Goal: Task Accomplishment & Management: Complete application form

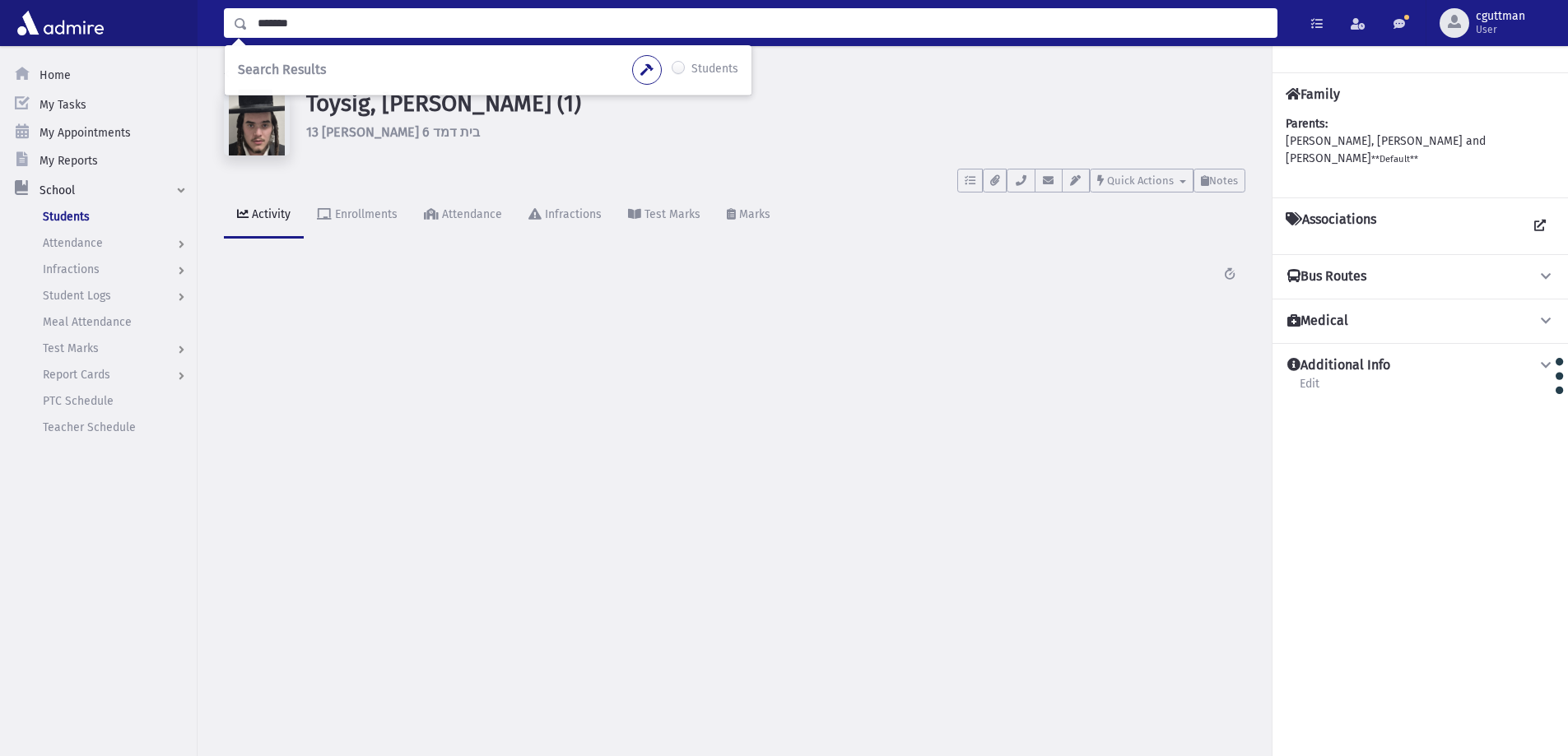
type input "*******"
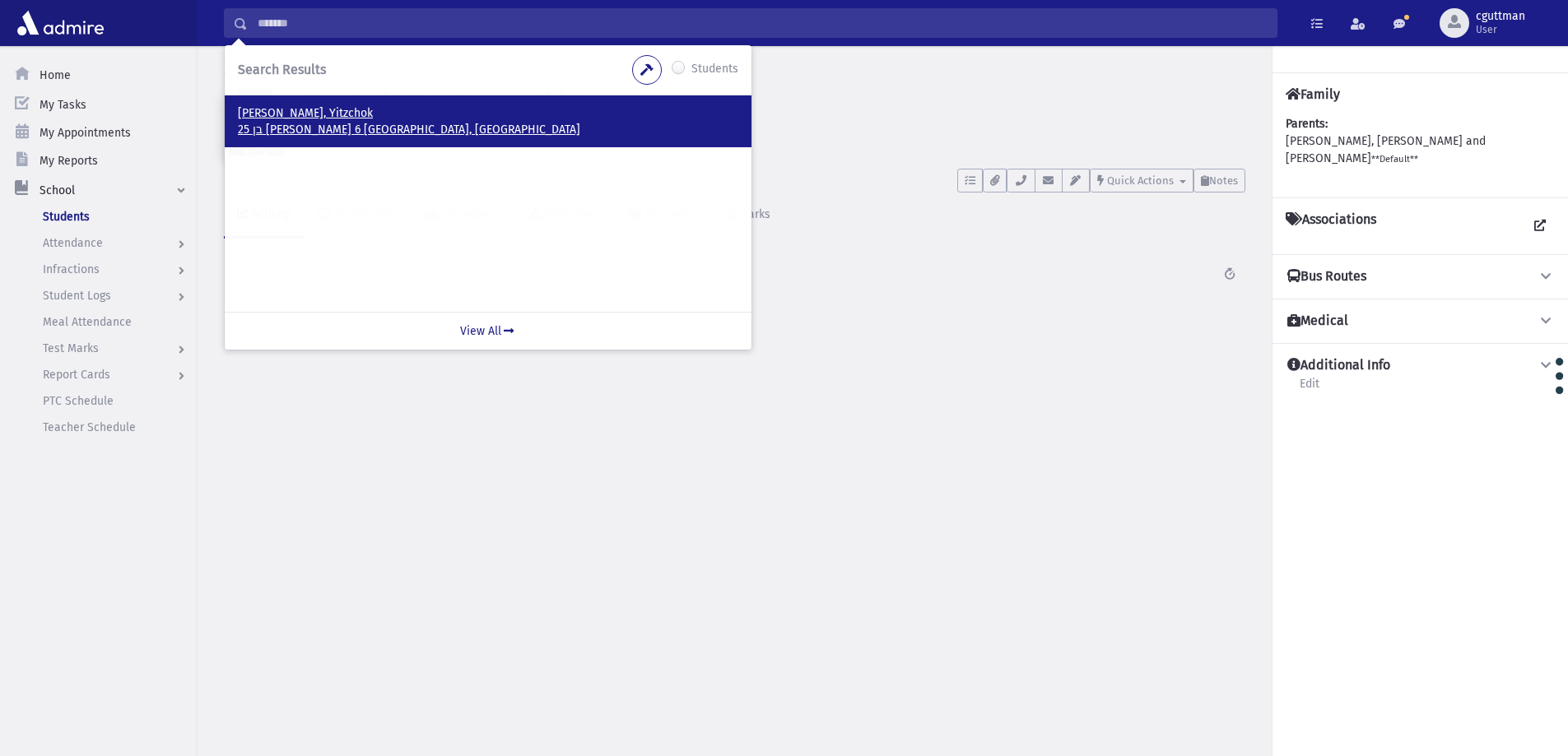
click at [291, 113] on p "[PERSON_NAME], Yitzchok" at bounding box center [488, 114] width 500 height 16
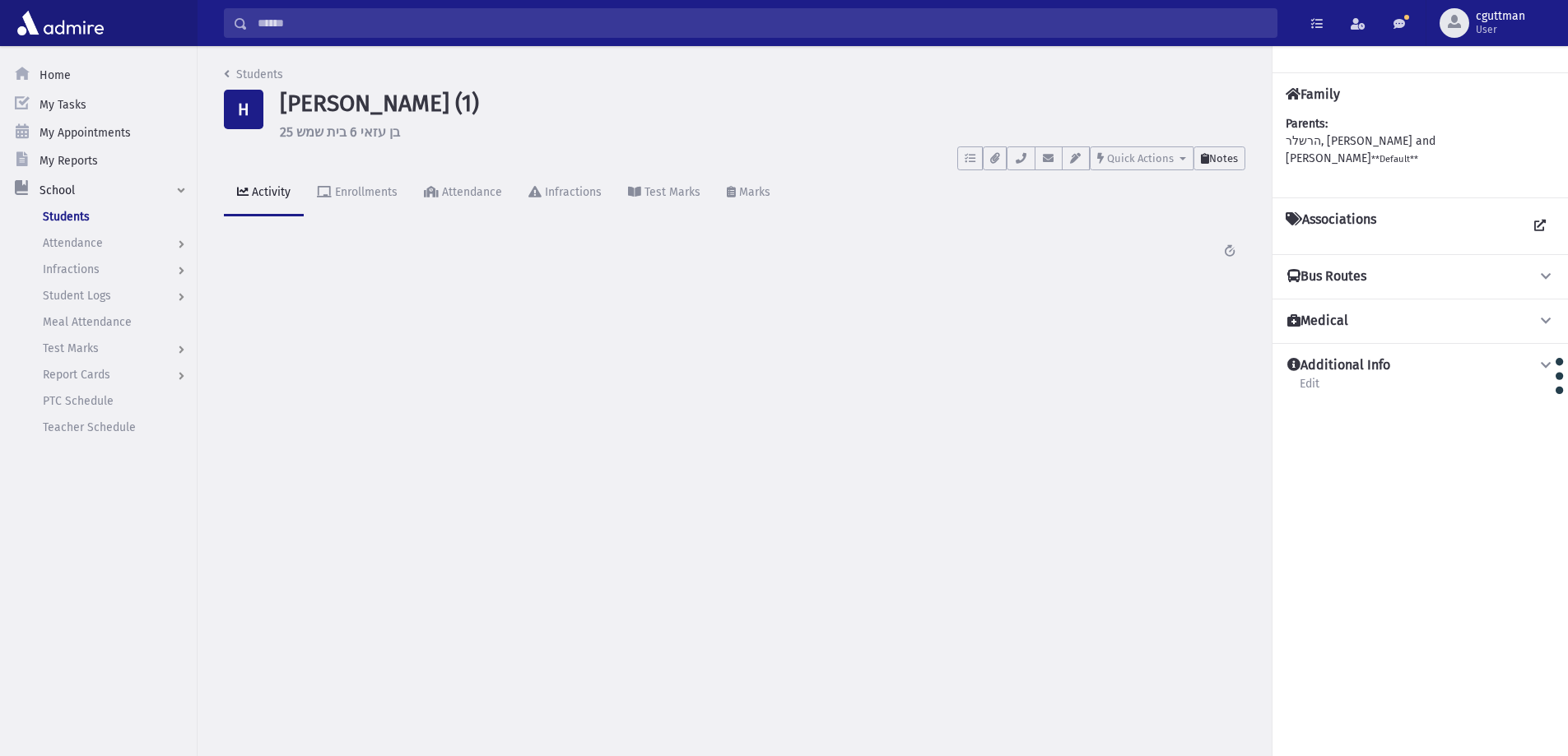
click at [1232, 162] on span "Notes" at bounding box center [1223, 158] width 29 height 12
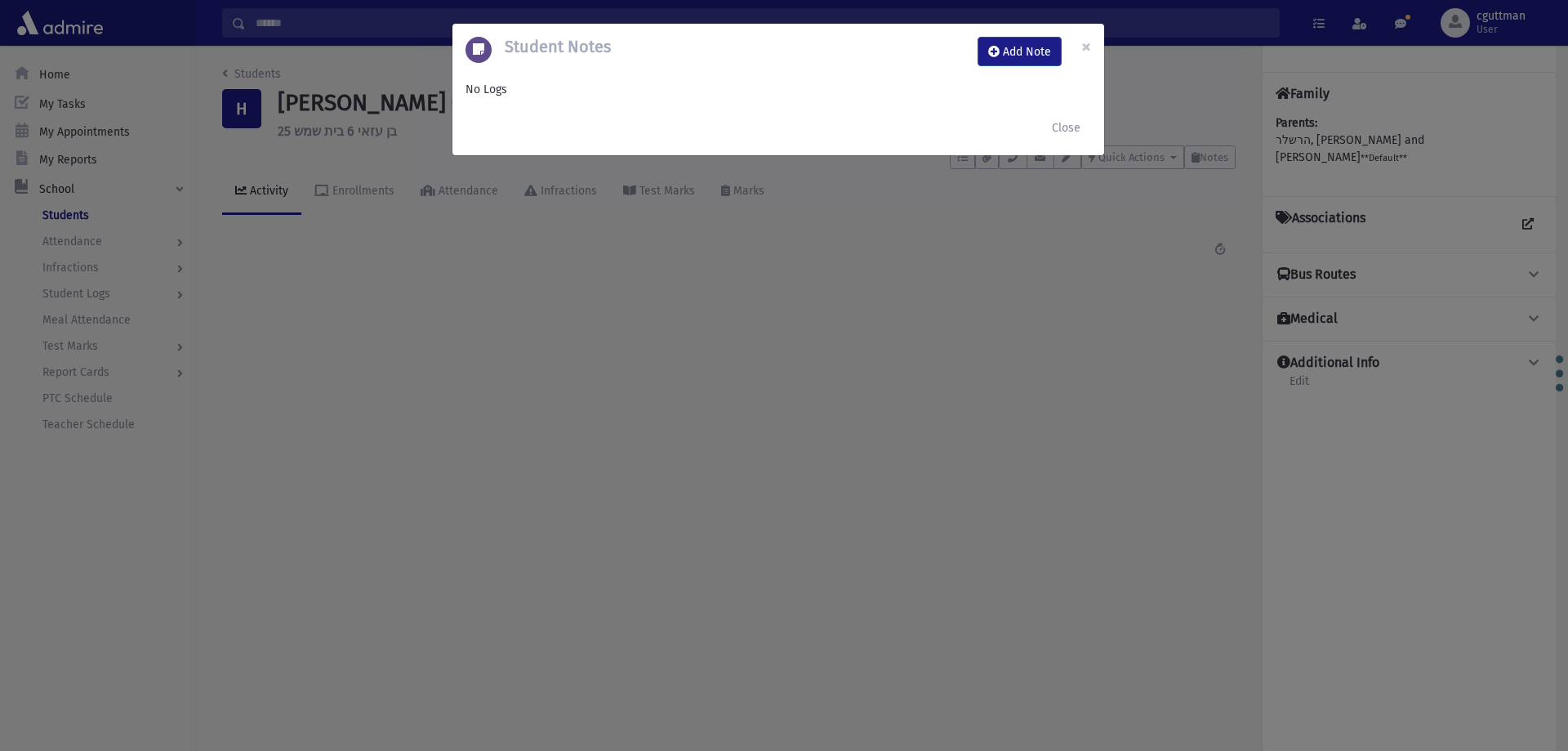
click at [1019, 35] on div "Student Notes Add Note ×" at bounding box center [778, 51] width 652 height 56
click at [1025, 54] on button "Add Note" at bounding box center [1019, 51] width 84 height 29
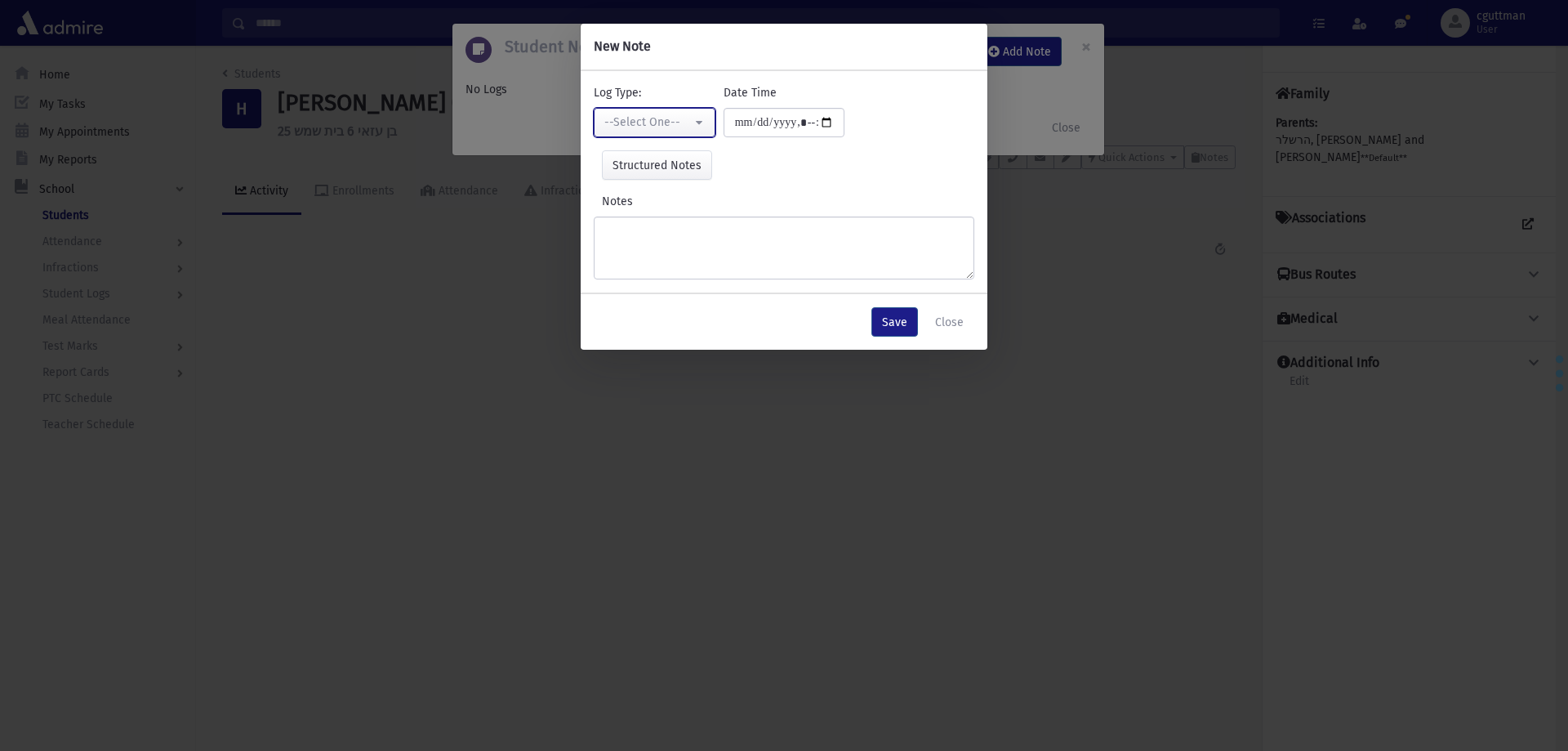
click at [661, 118] on div "--Select One--" at bounding box center [648, 122] width 87 height 17
click at [704, 237] on link "Interviewer" at bounding box center [658, 235] width 129 height 30
select select "*"
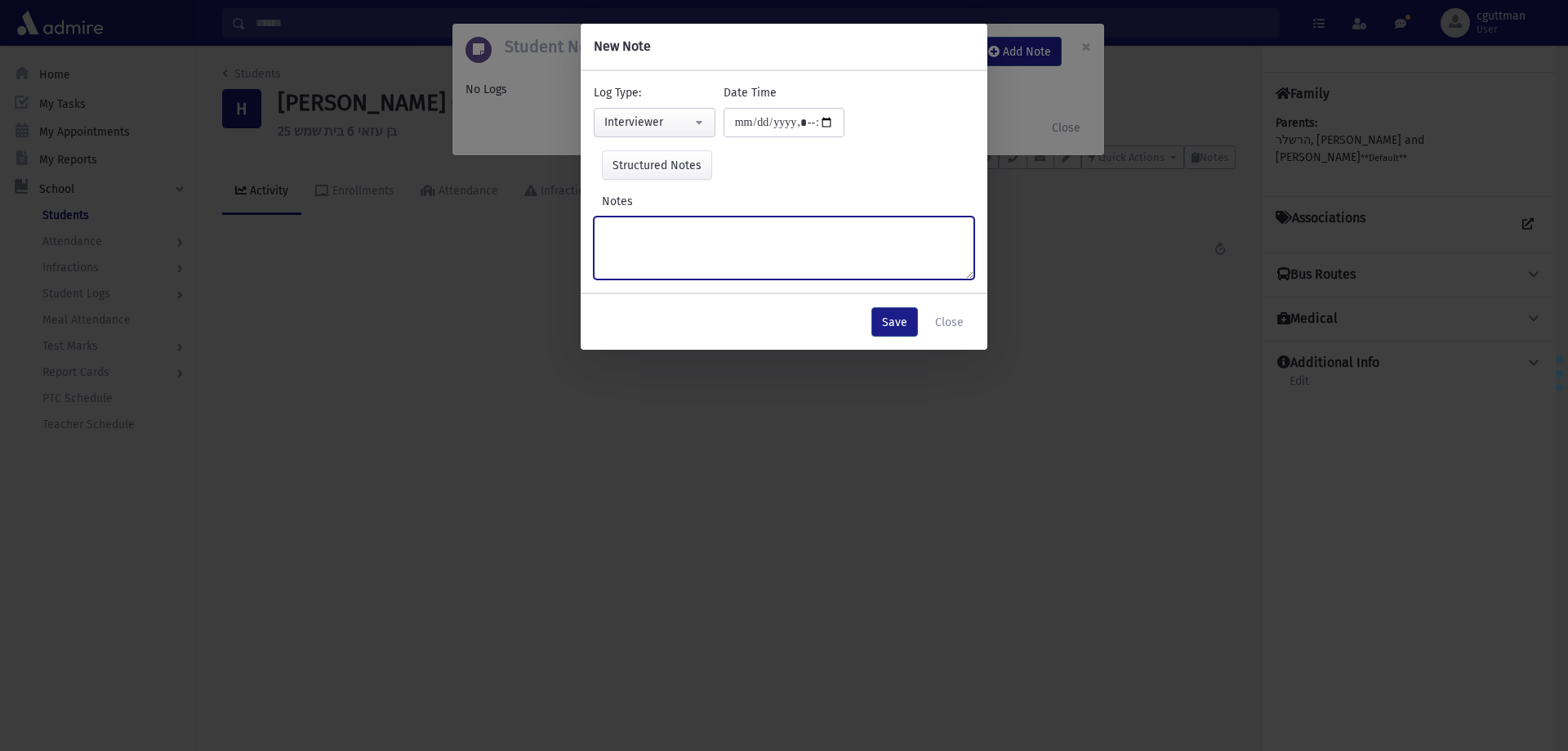
click at [706, 237] on textarea "Notes" at bounding box center [784, 248] width 381 height 63
type textarea "**********"
click at [911, 318] on button "Save" at bounding box center [894, 322] width 47 height 29
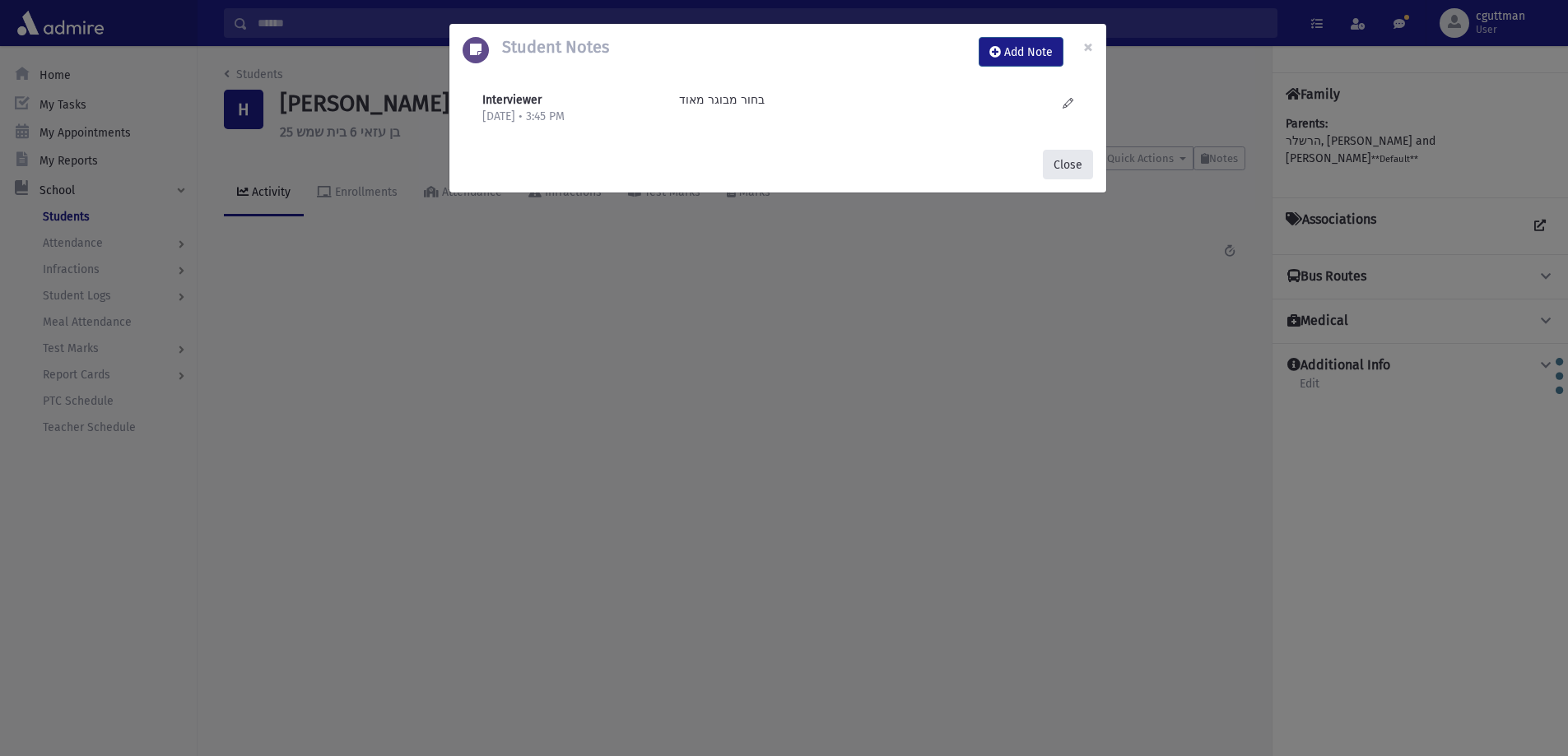
click at [1062, 164] on button "Close" at bounding box center [1068, 165] width 50 height 30
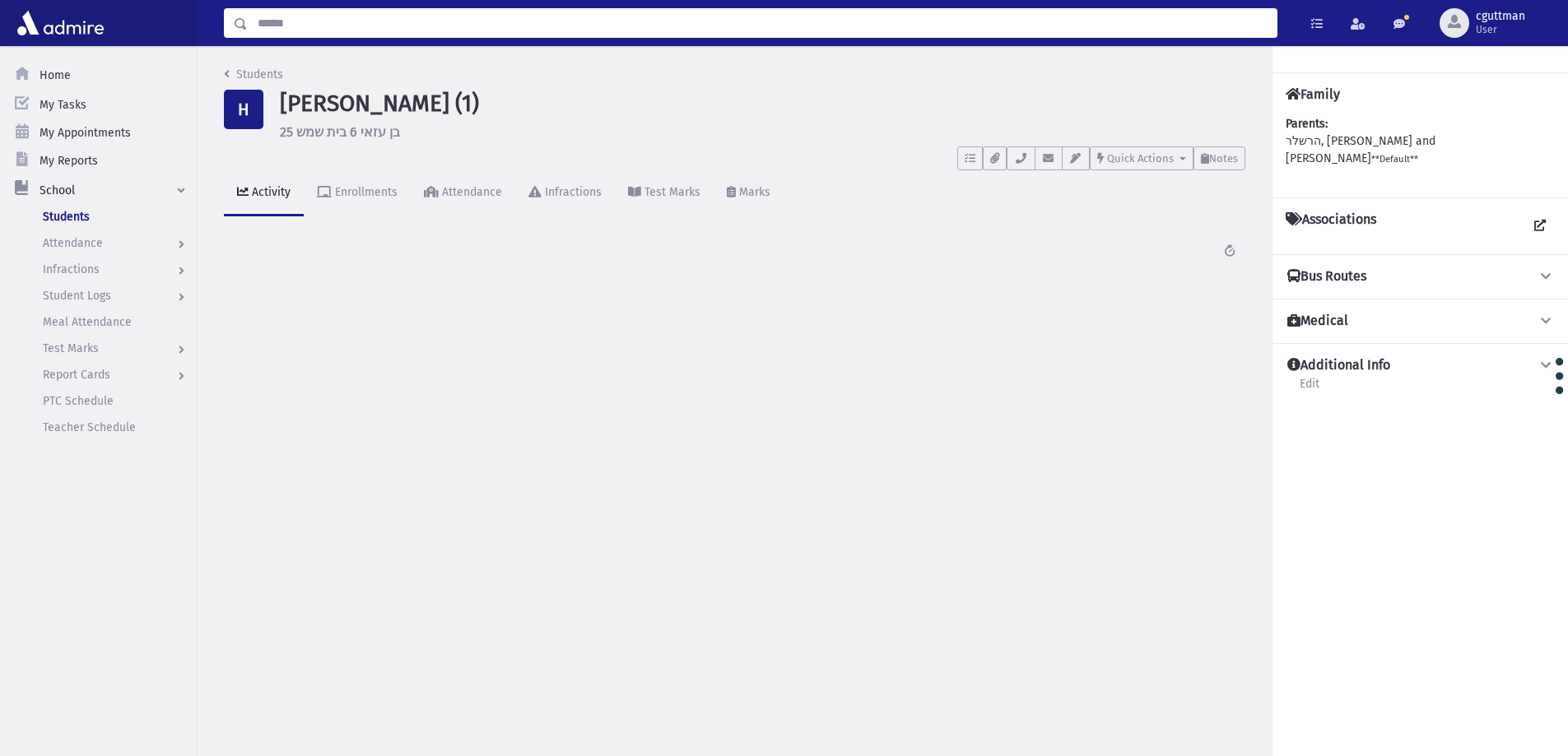
click at [395, 19] on input "Search" at bounding box center [762, 23] width 1029 height 30
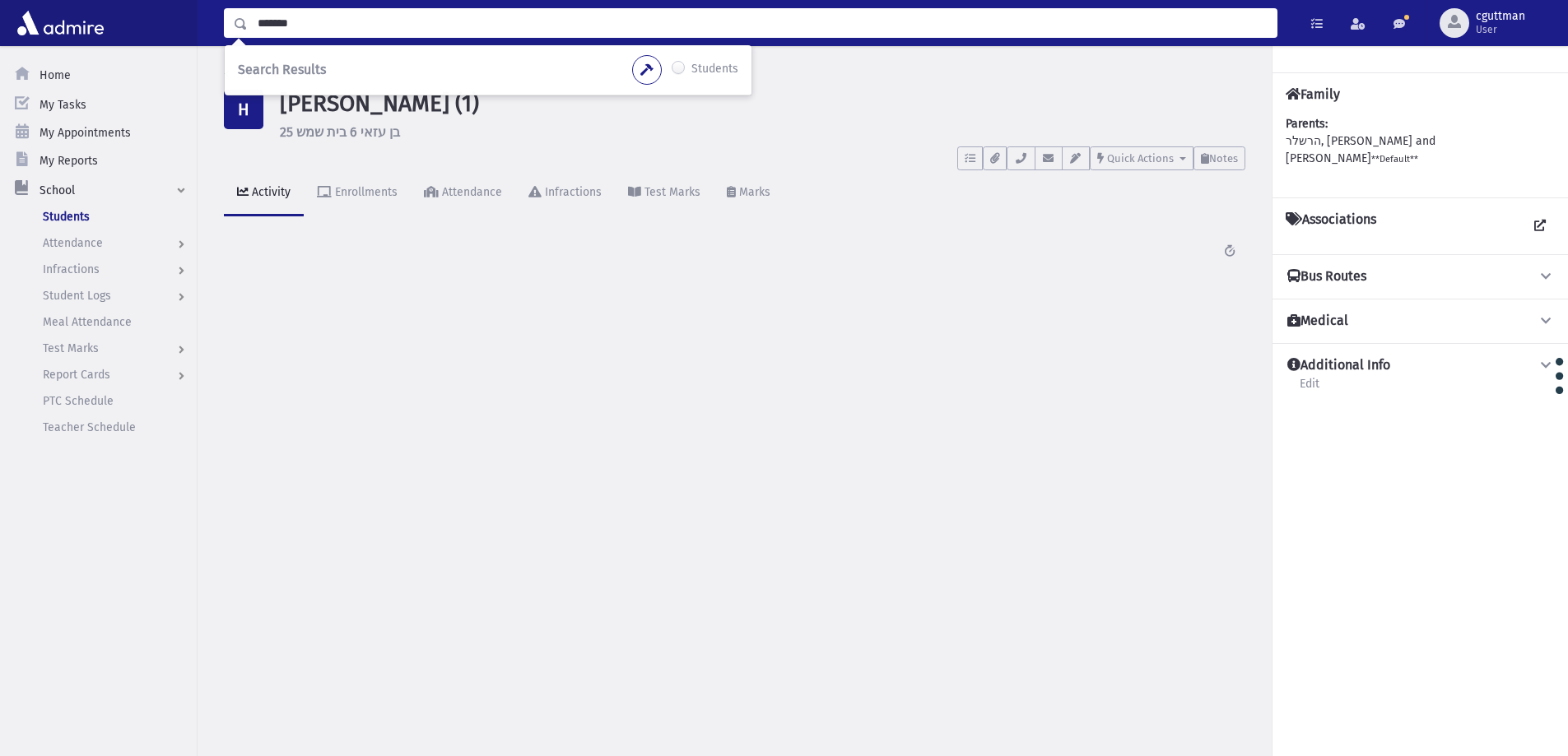
click at [291, 25] on input "*******" at bounding box center [762, 23] width 1029 height 30
type input "*******"
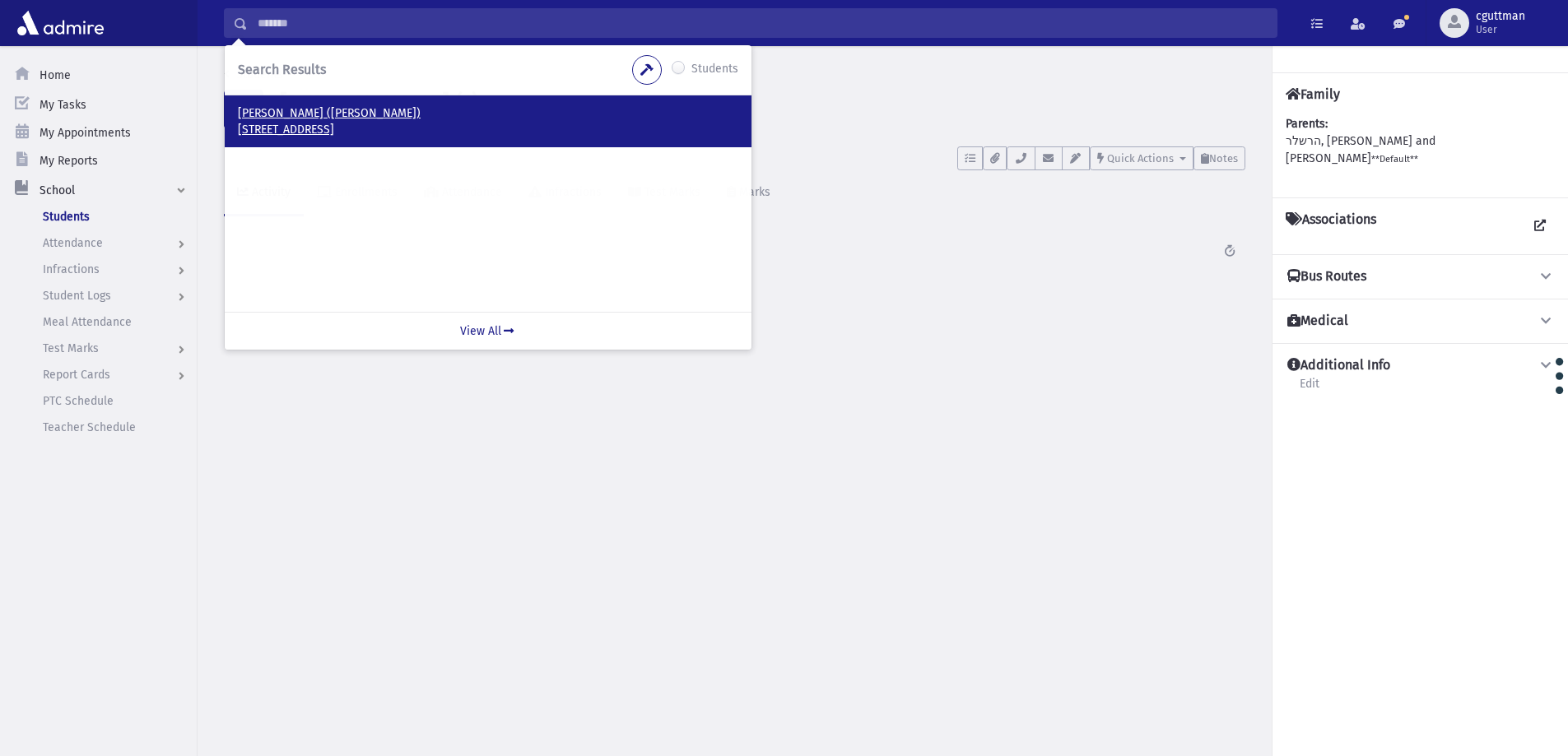
click at [313, 119] on p "Pollak, Menachem Tzvi (Hershy)" at bounding box center [488, 114] width 500 height 16
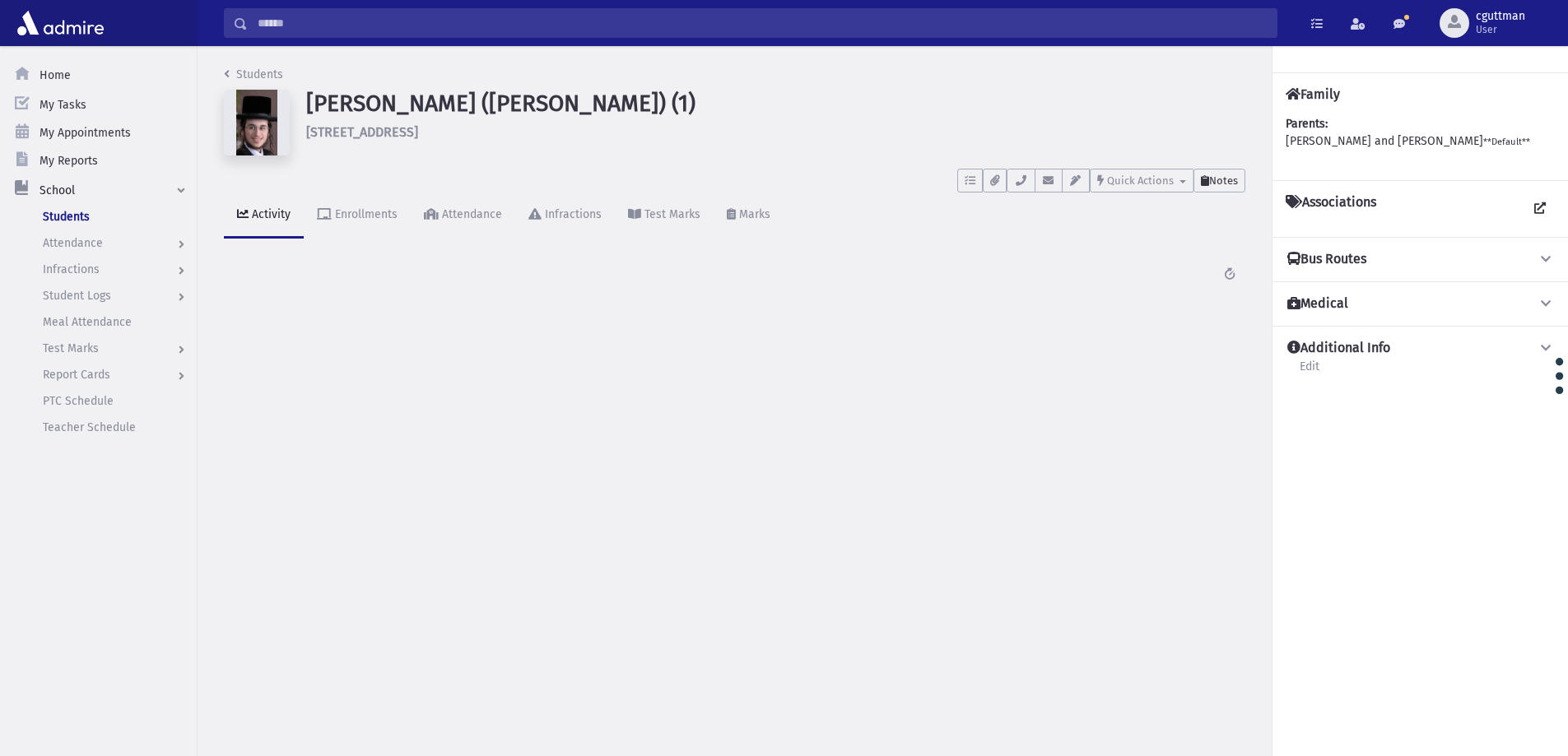
click at [1224, 173] on button "Notes" at bounding box center [1219, 180] width 52 height 24
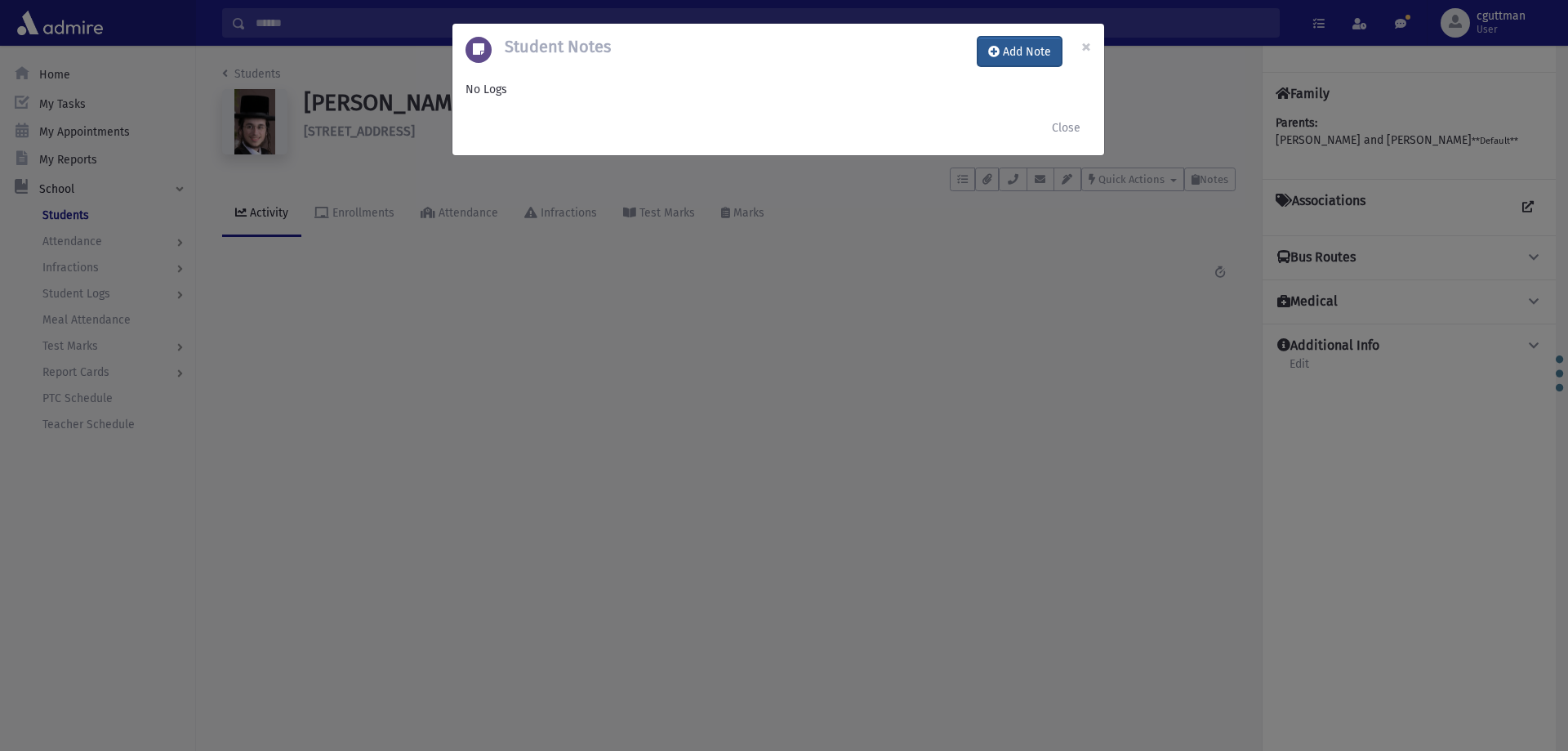
click at [1044, 42] on button "Add Note" at bounding box center [1019, 51] width 84 height 29
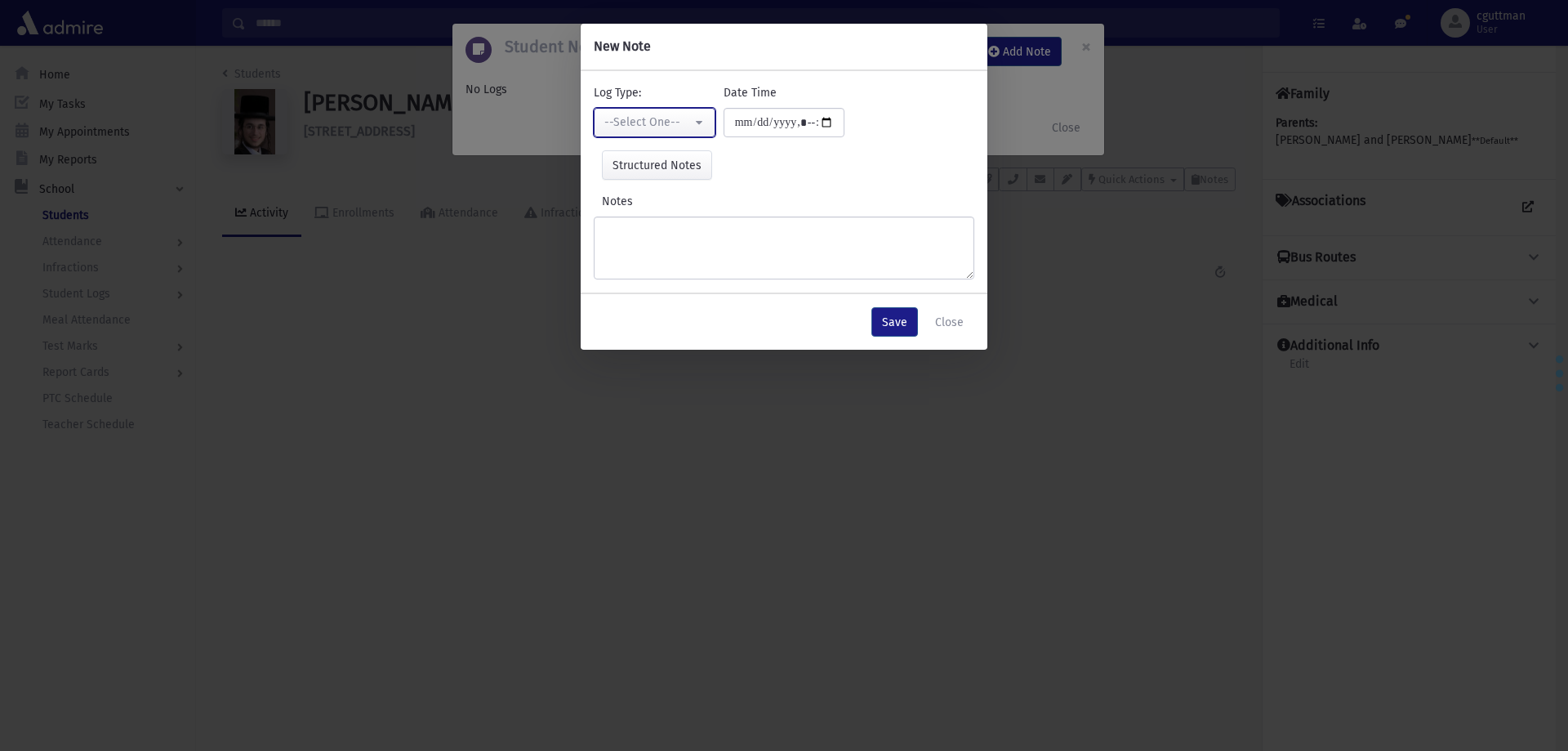
click at [671, 127] on div "--Select One--" at bounding box center [648, 122] width 87 height 17
click at [653, 235] on span "Interviewer" at bounding box center [636, 235] width 59 height 16
select select "*"
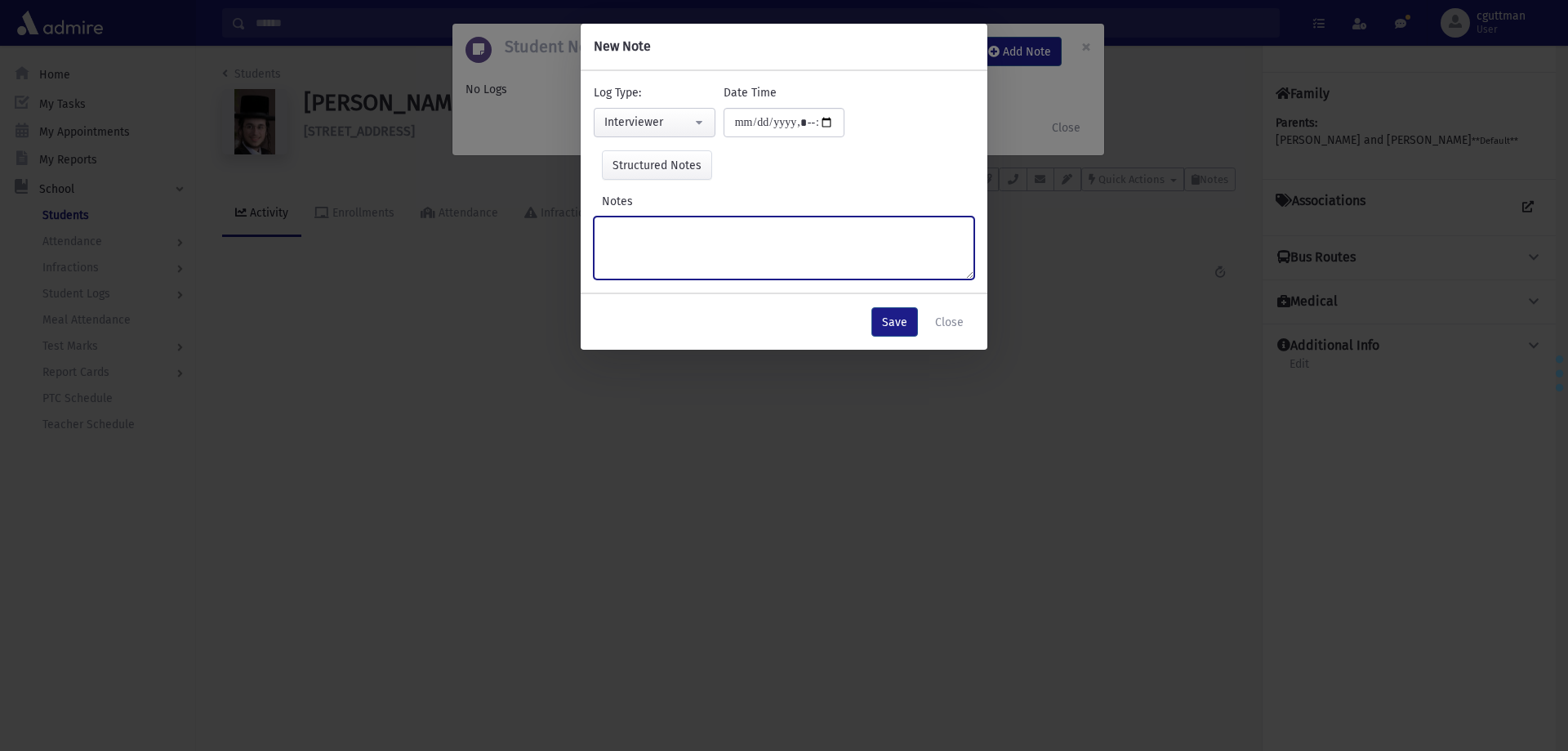
click at [653, 235] on textarea "Notes" at bounding box center [784, 248] width 381 height 63
type textarea "*"
type textarea "**********"
click at [896, 319] on button "Save" at bounding box center [894, 322] width 47 height 29
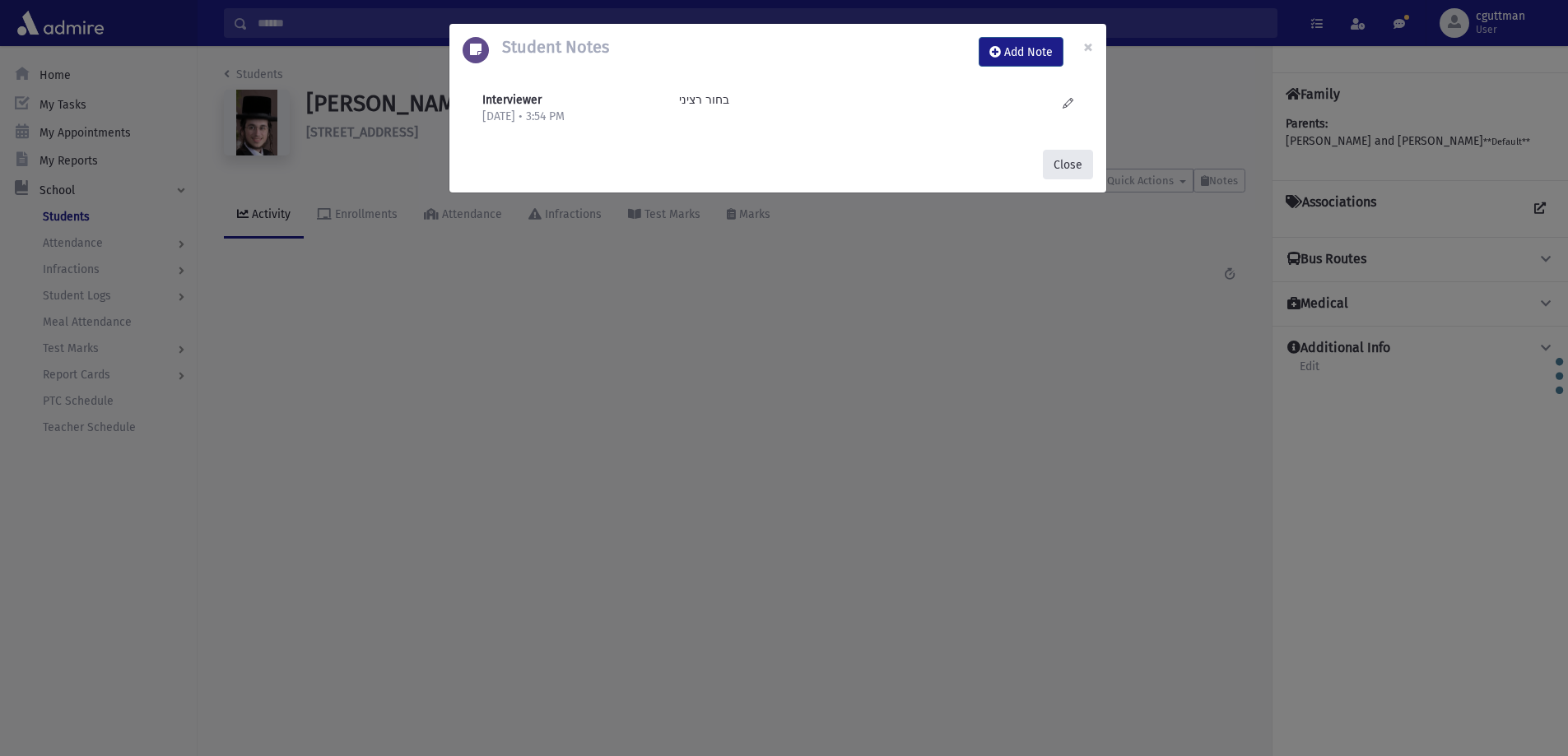
click at [1089, 163] on button "Close" at bounding box center [1068, 165] width 50 height 30
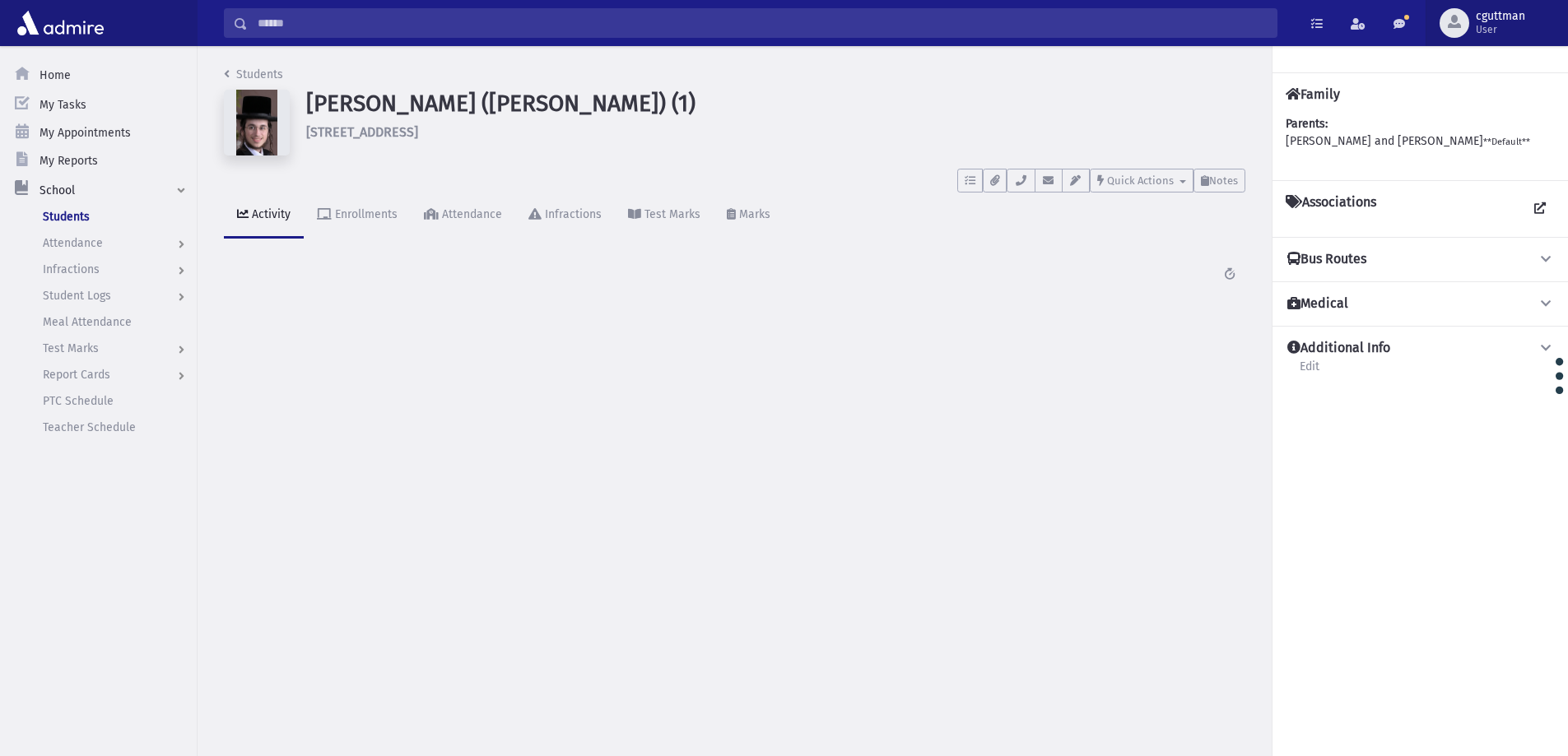
click at [1485, 21] on span "cguttman" at bounding box center [1501, 16] width 49 height 13
click at [1471, 131] on link "Logout" at bounding box center [1491, 137] width 132 height 30
